Goal: Task Accomplishment & Management: Manage account settings

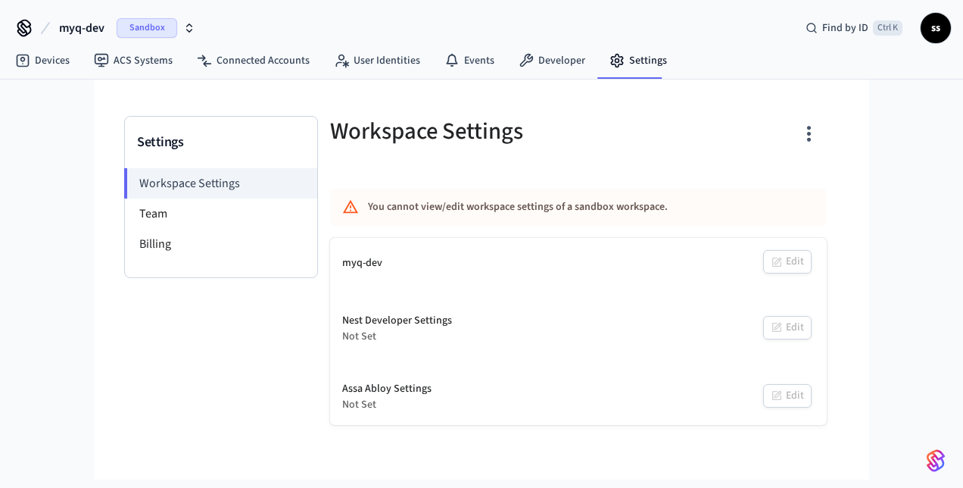
click at [142, 26] on span "Sandbox" at bounding box center [147, 28] width 61 height 20
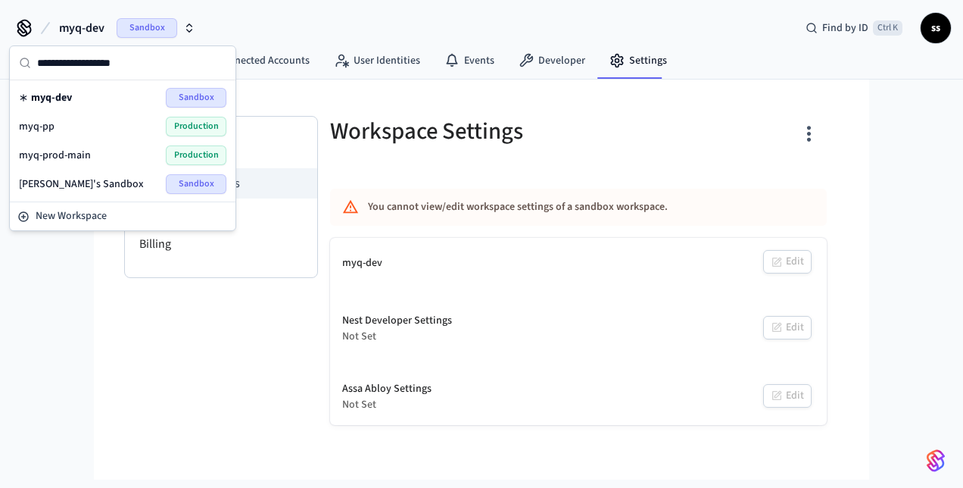
click at [51, 131] on span "myq-pp" at bounding box center [37, 126] width 36 height 15
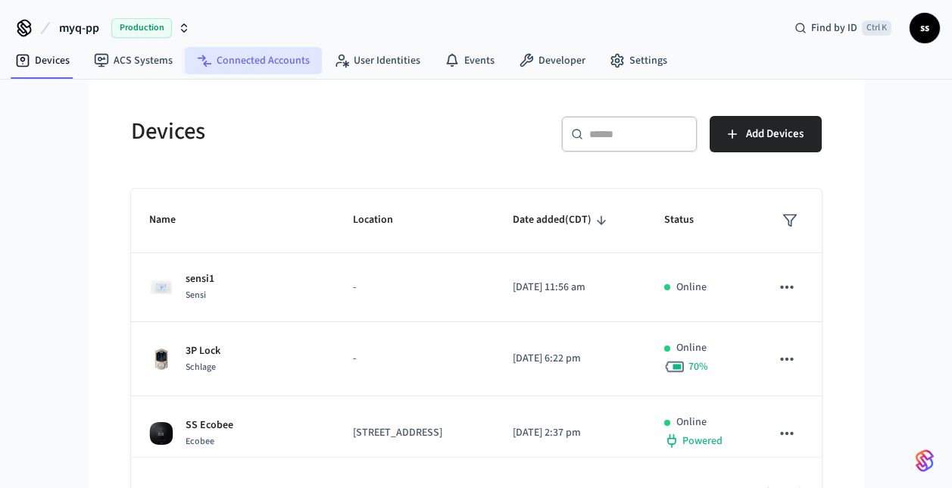
click at [258, 61] on link "Connected Accounts" at bounding box center [253, 60] width 137 height 27
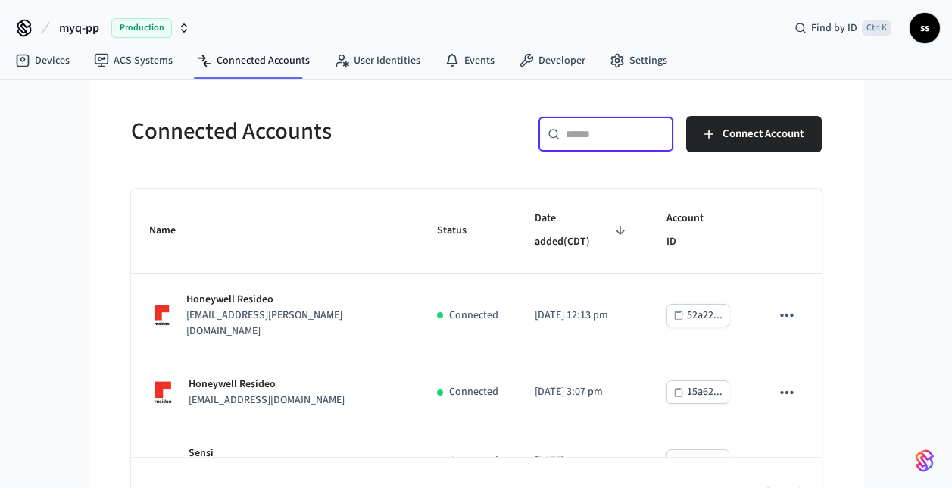
click at [577, 132] on input "text" at bounding box center [615, 133] width 98 height 15
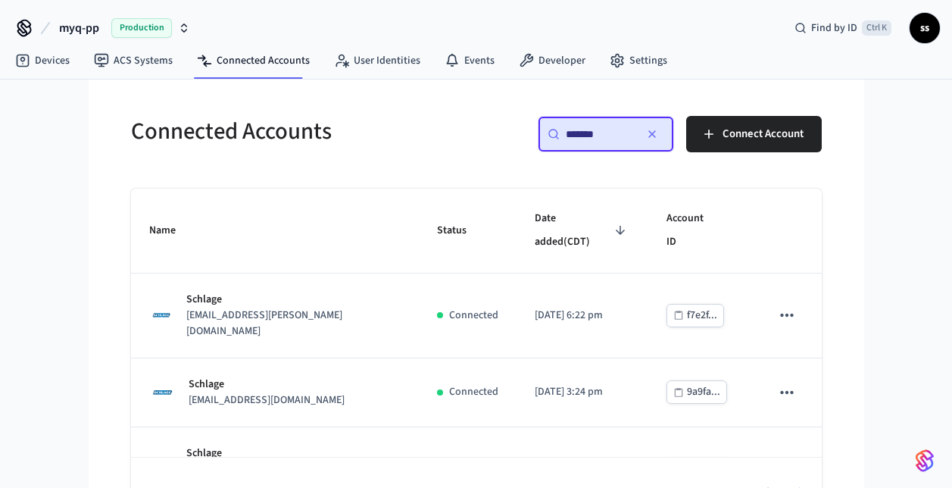
type input "********"
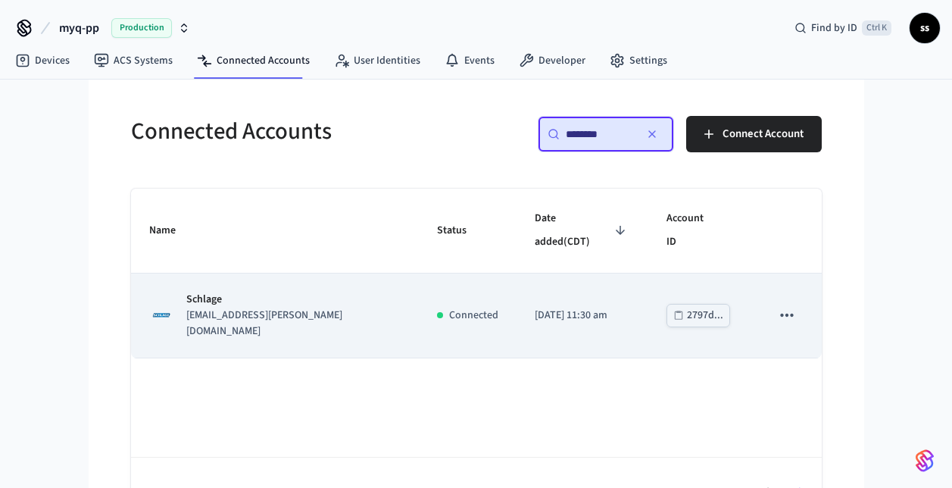
click at [301, 301] on td "Schlage schlage2@chamberlain.mailosaur.net" at bounding box center [275, 315] width 288 height 85
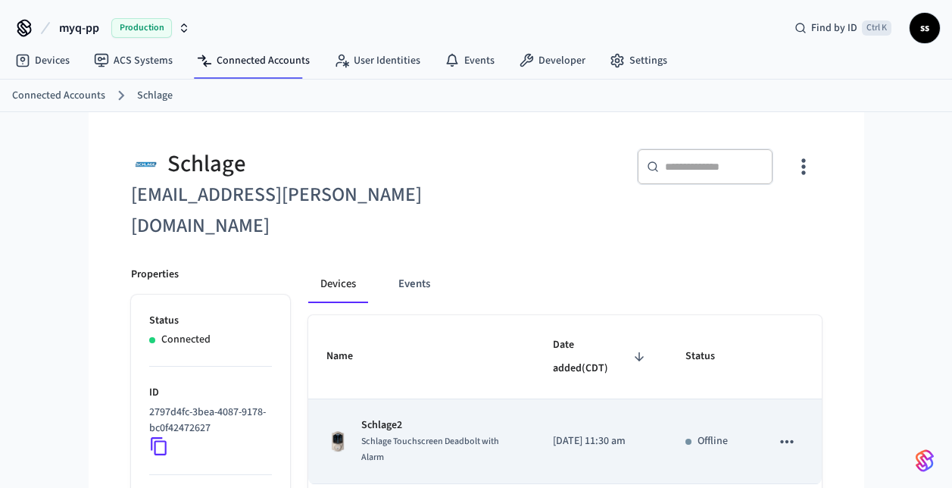
click at [420, 435] on span "Schlage Touchscreen Deadbolt with Alarm" at bounding box center [430, 449] width 138 height 29
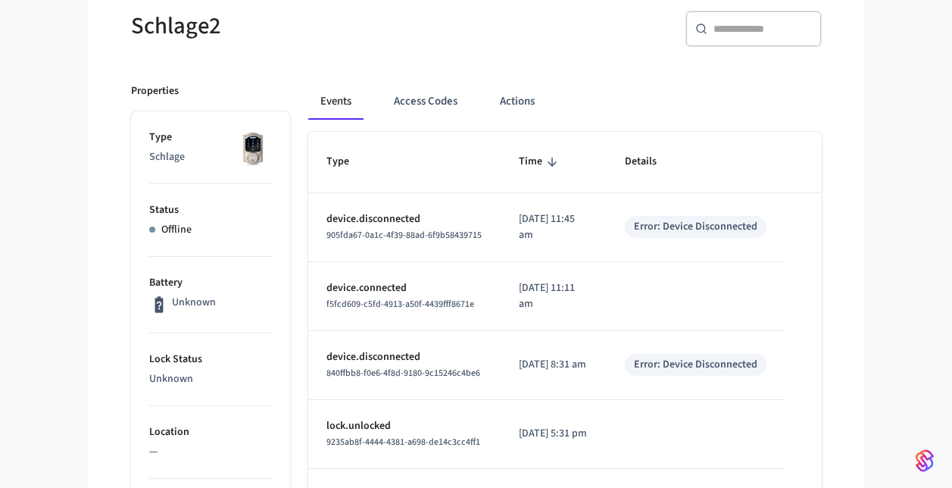
scroll to position [137, 0]
